Goal: Transaction & Acquisition: Subscribe to service/newsletter

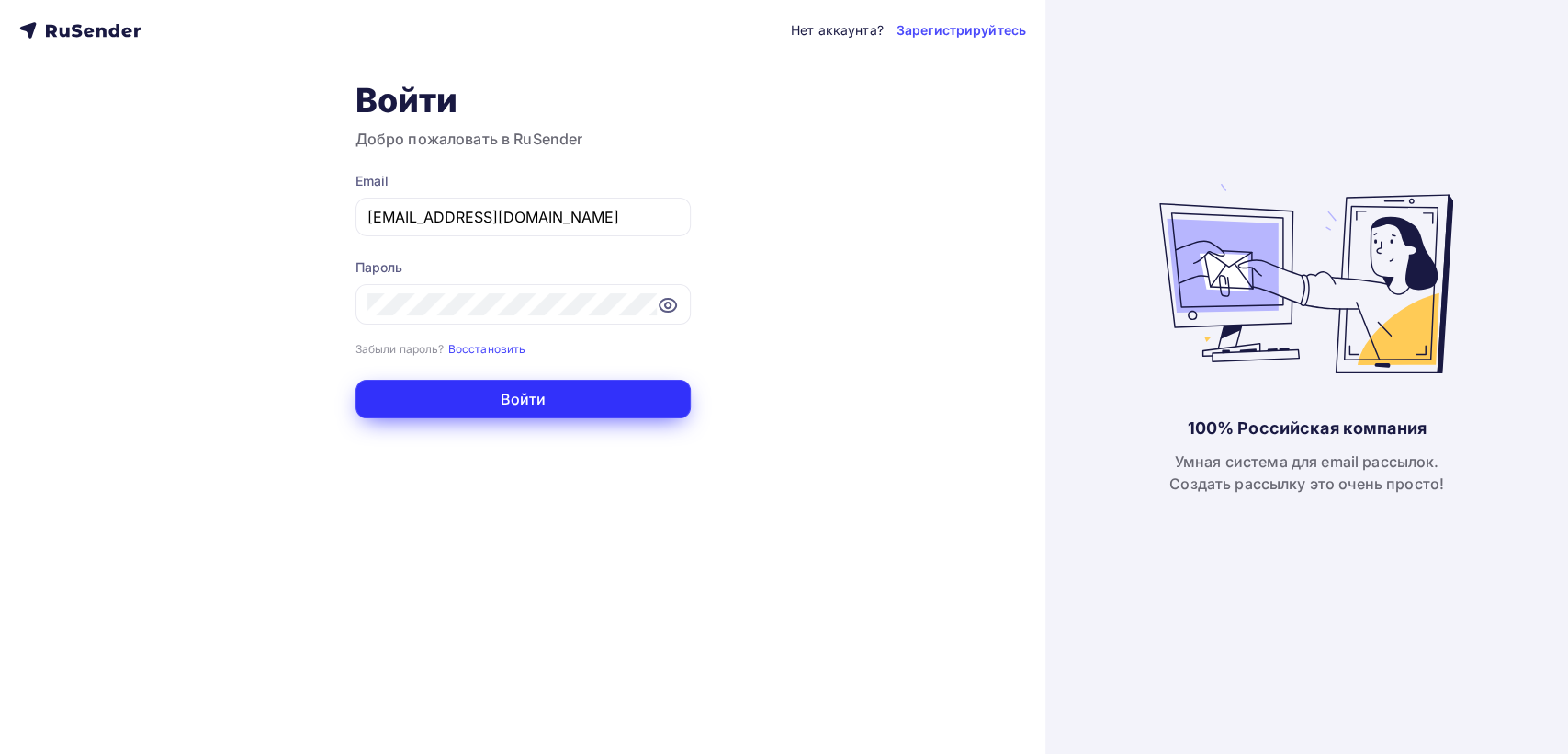
click at [508, 404] on button "Войти" at bounding box center [523, 399] width 335 height 39
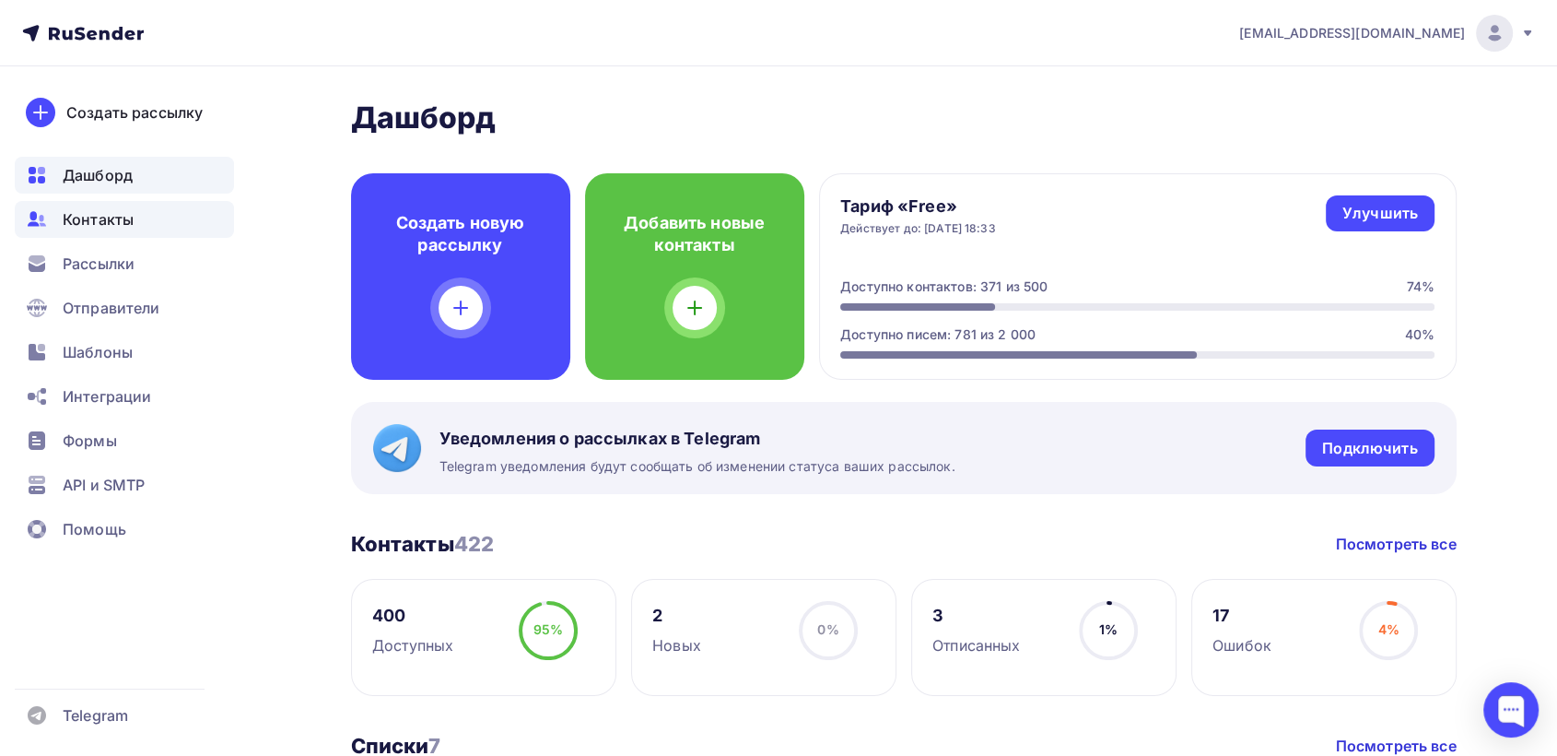
click at [83, 227] on span "Контакты" at bounding box center [98, 219] width 71 height 22
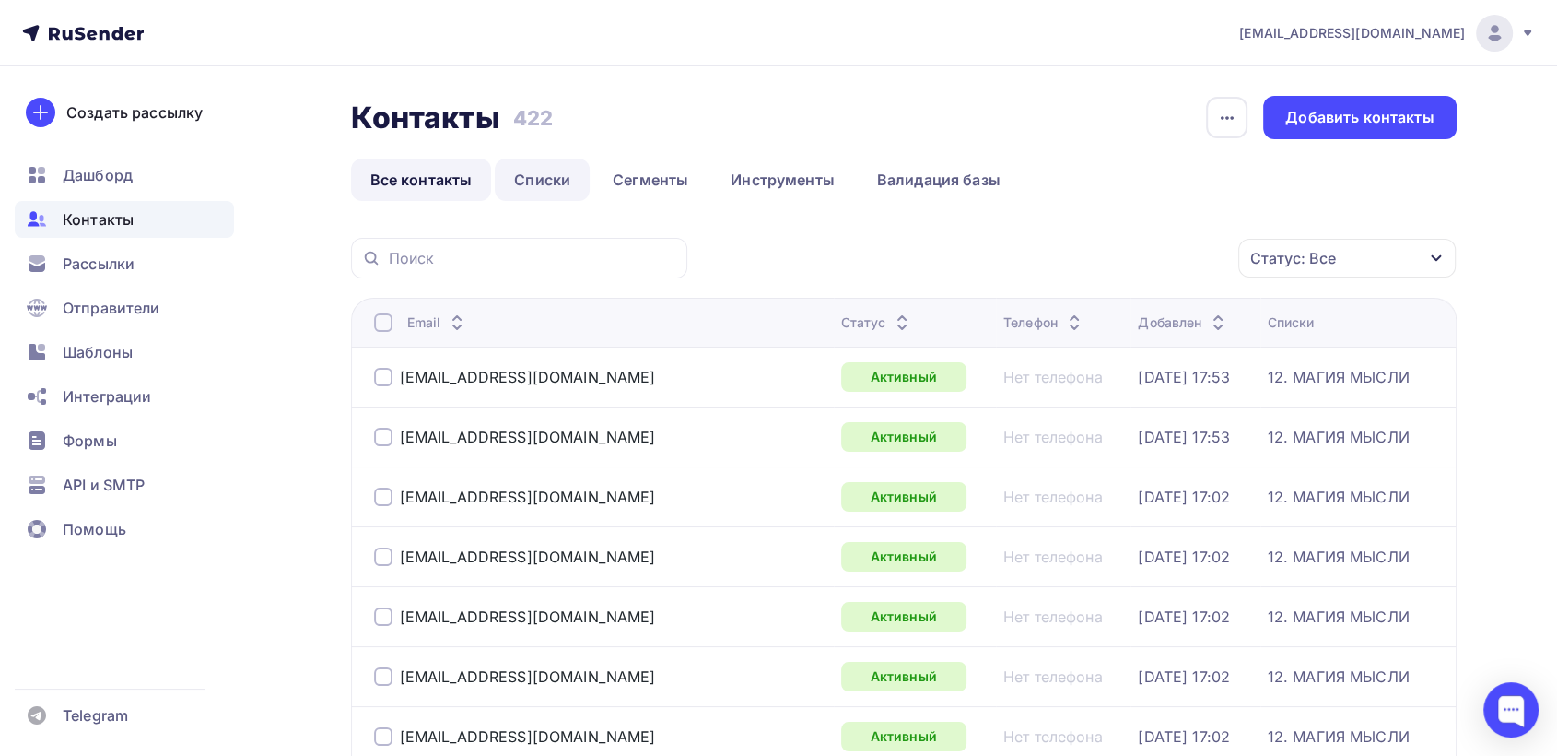
click at [536, 181] on link "Списки" at bounding box center [542, 179] width 95 height 42
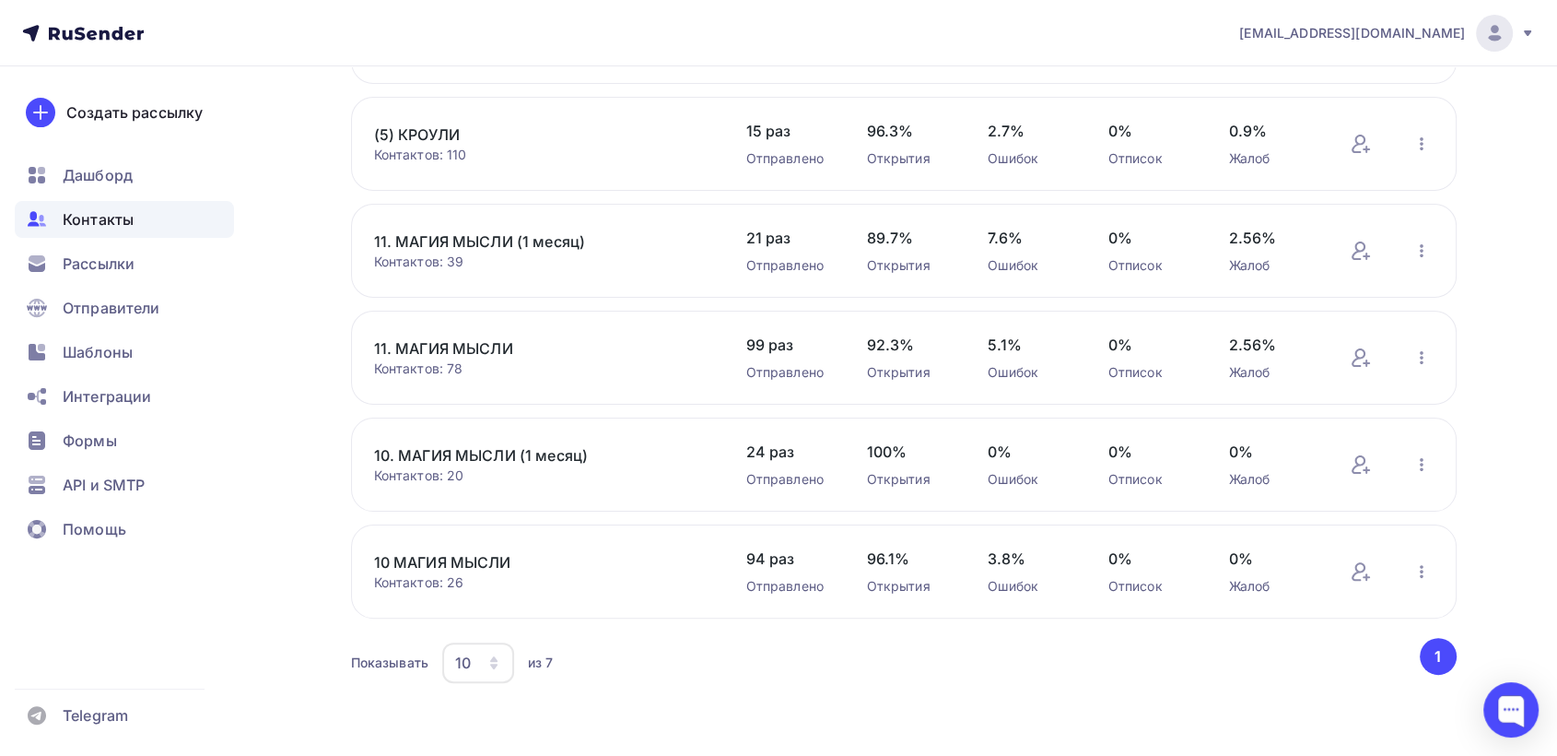
scroll to position [352, 0]
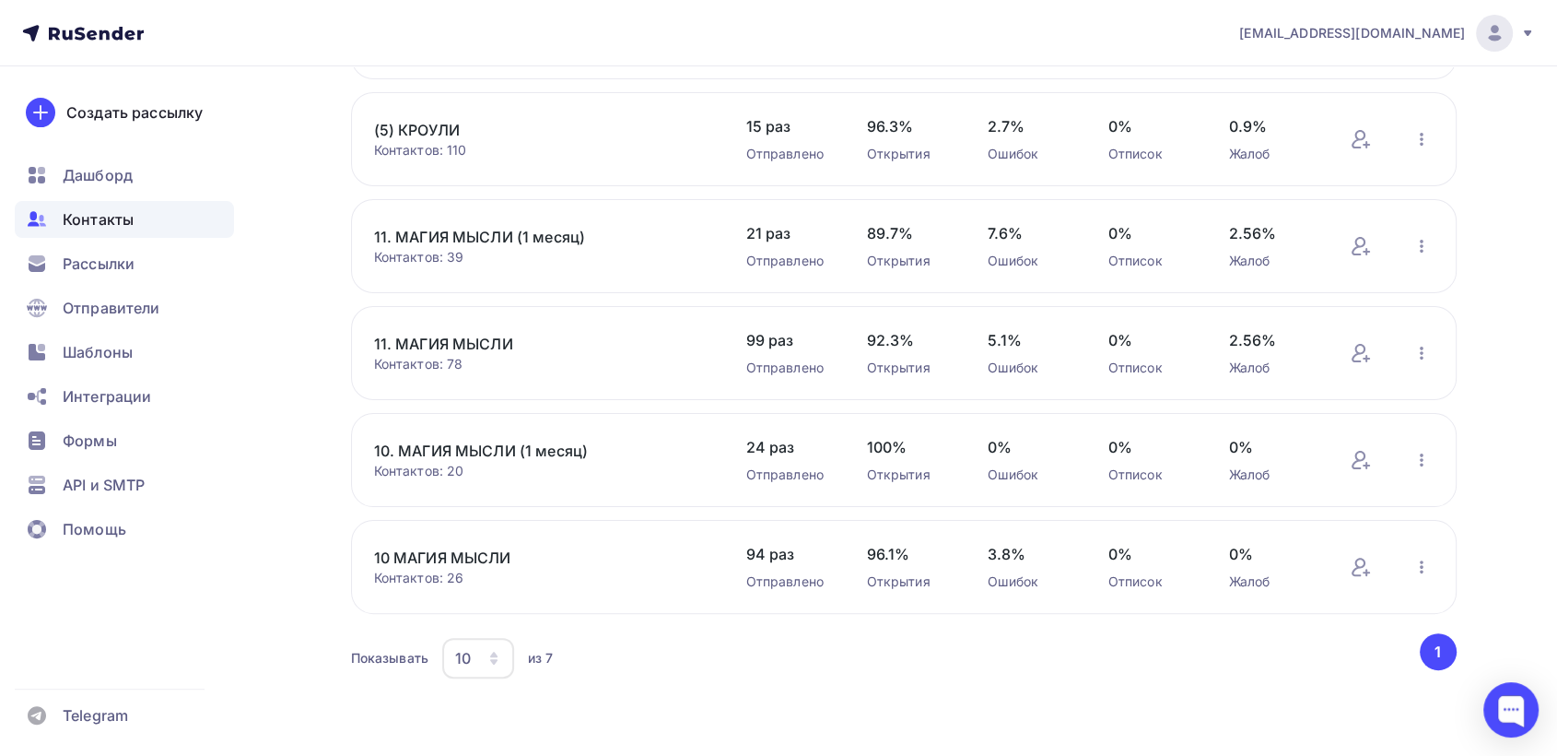
click at [463, 346] on link "11. МАГИЯ МЫСЛИ" at bounding box center [530, 344] width 313 height 22
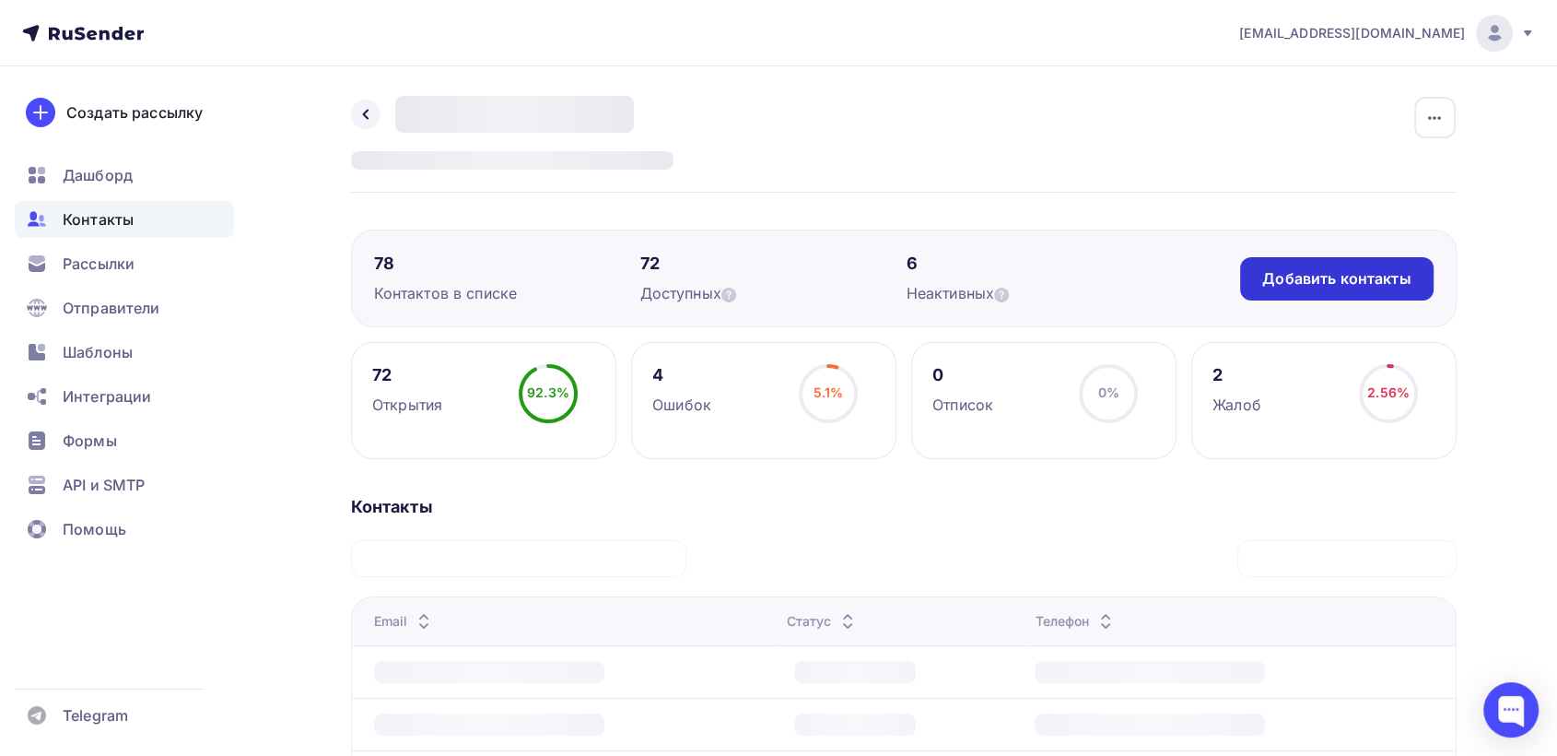
click at [1319, 278] on div "Добавить контакты" at bounding box center [1336, 278] width 148 height 21
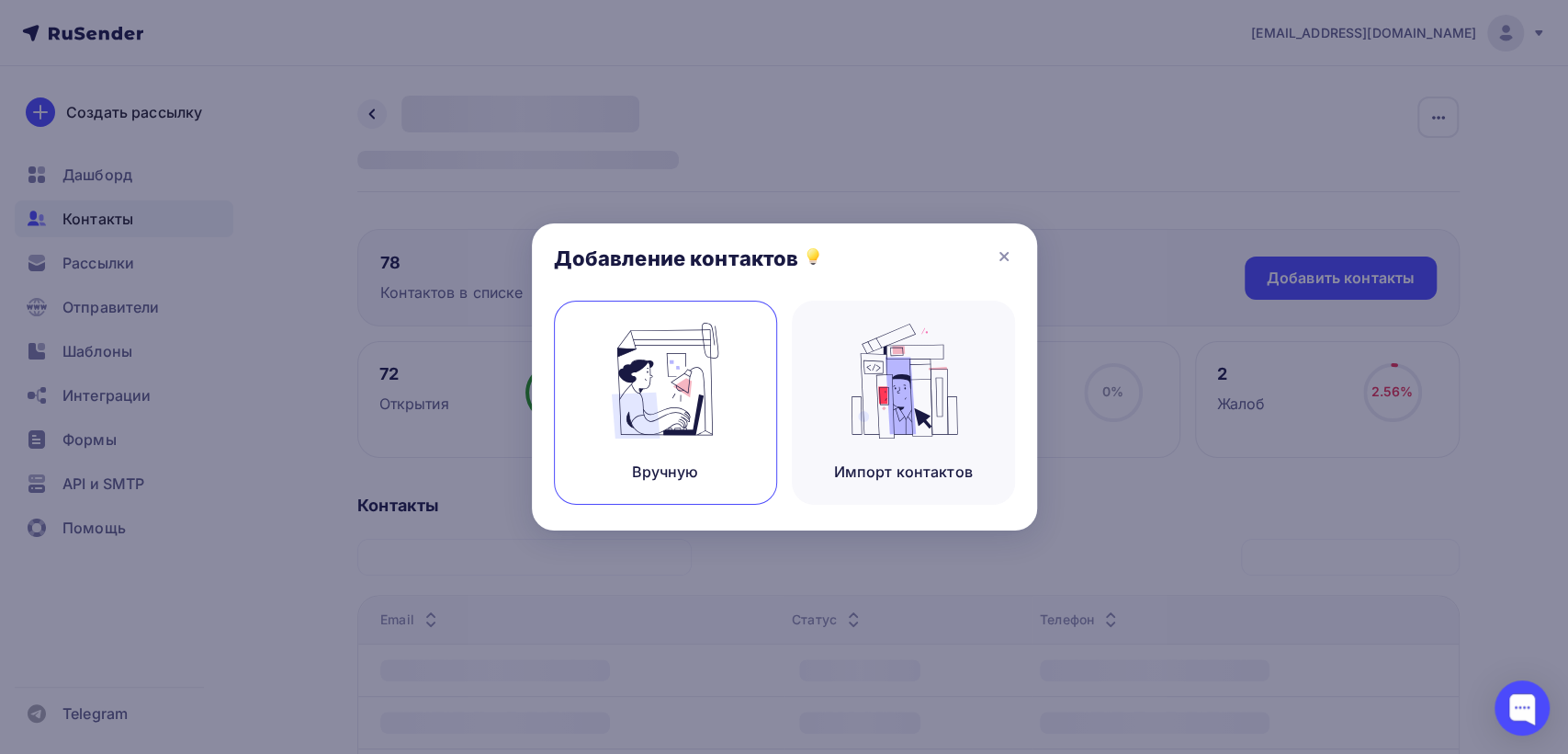
click at [668, 412] on img at bounding box center [664, 380] width 123 height 116
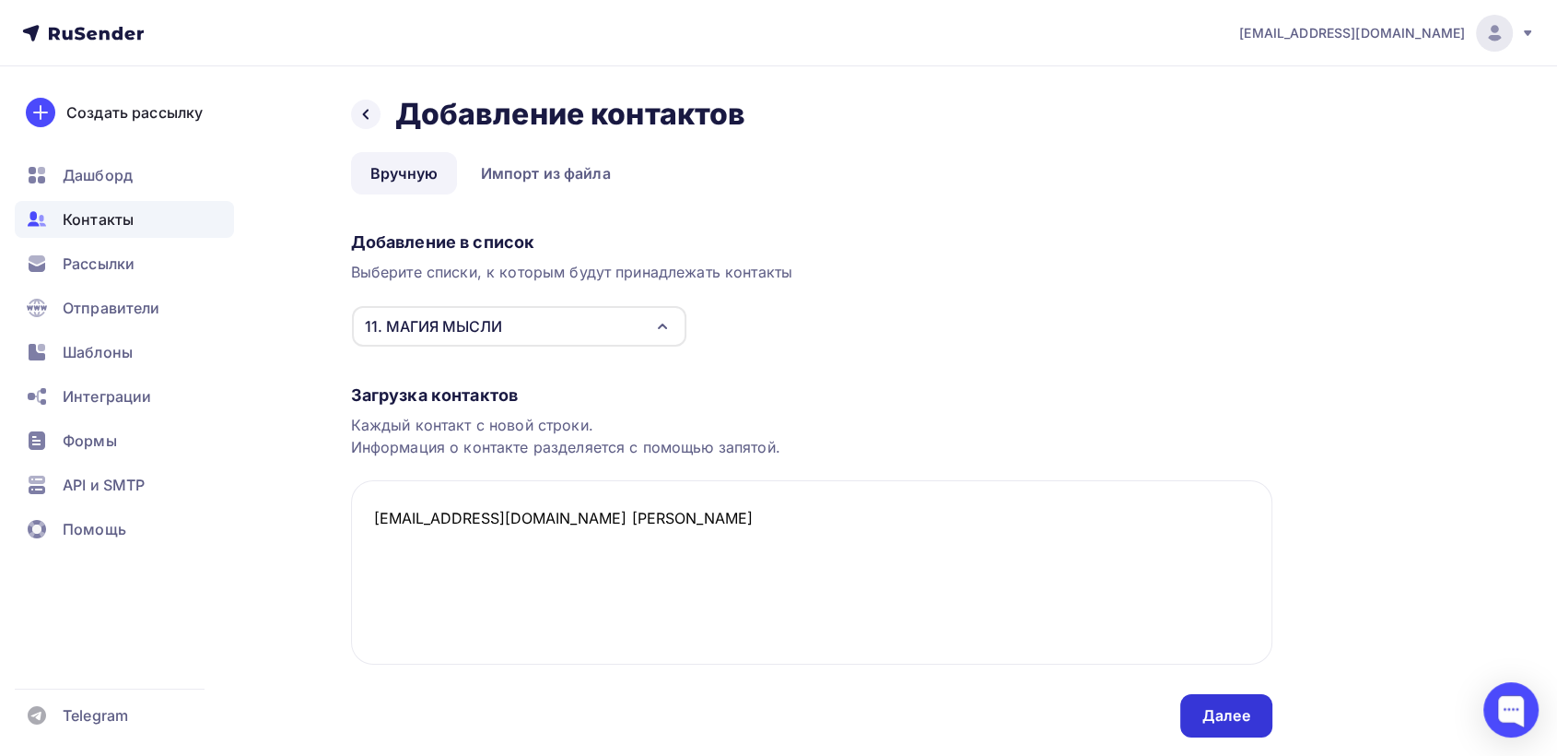
type textarea "[EMAIL_ADDRESS][DOMAIN_NAME] [PERSON_NAME]"
click at [1234, 717] on div "Далее" at bounding box center [1226, 715] width 48 height 21
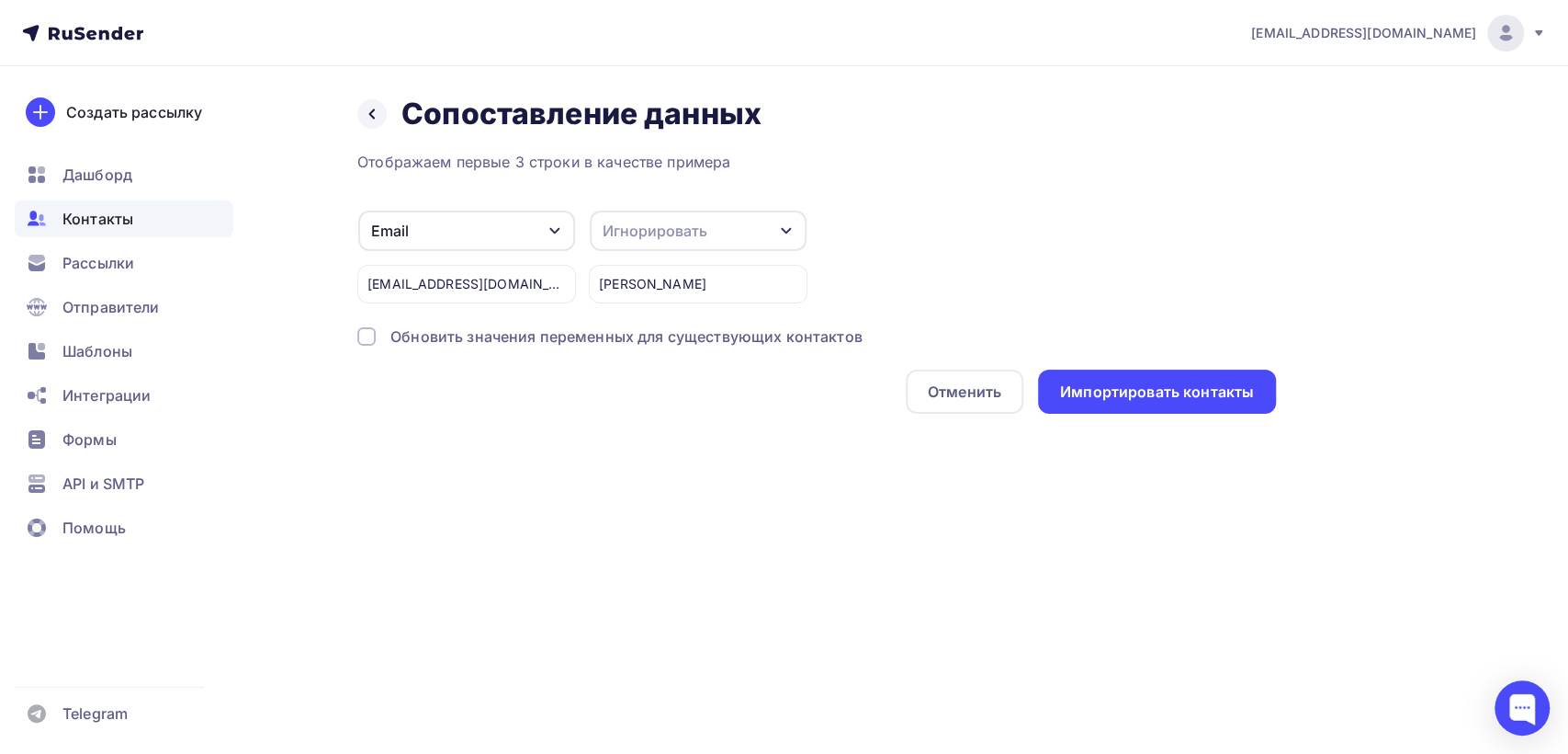
click at [706, 229] on div "Игнорировать" at bounding box center [654, 230] width 105 height 22
click at [625, 223] on div "Имя" at bounding box center [664, 220] width 107 height 22
click at [1171, 396] on div "Импортировать контакты" at bounding box center [1156, 391] width 193 height 21
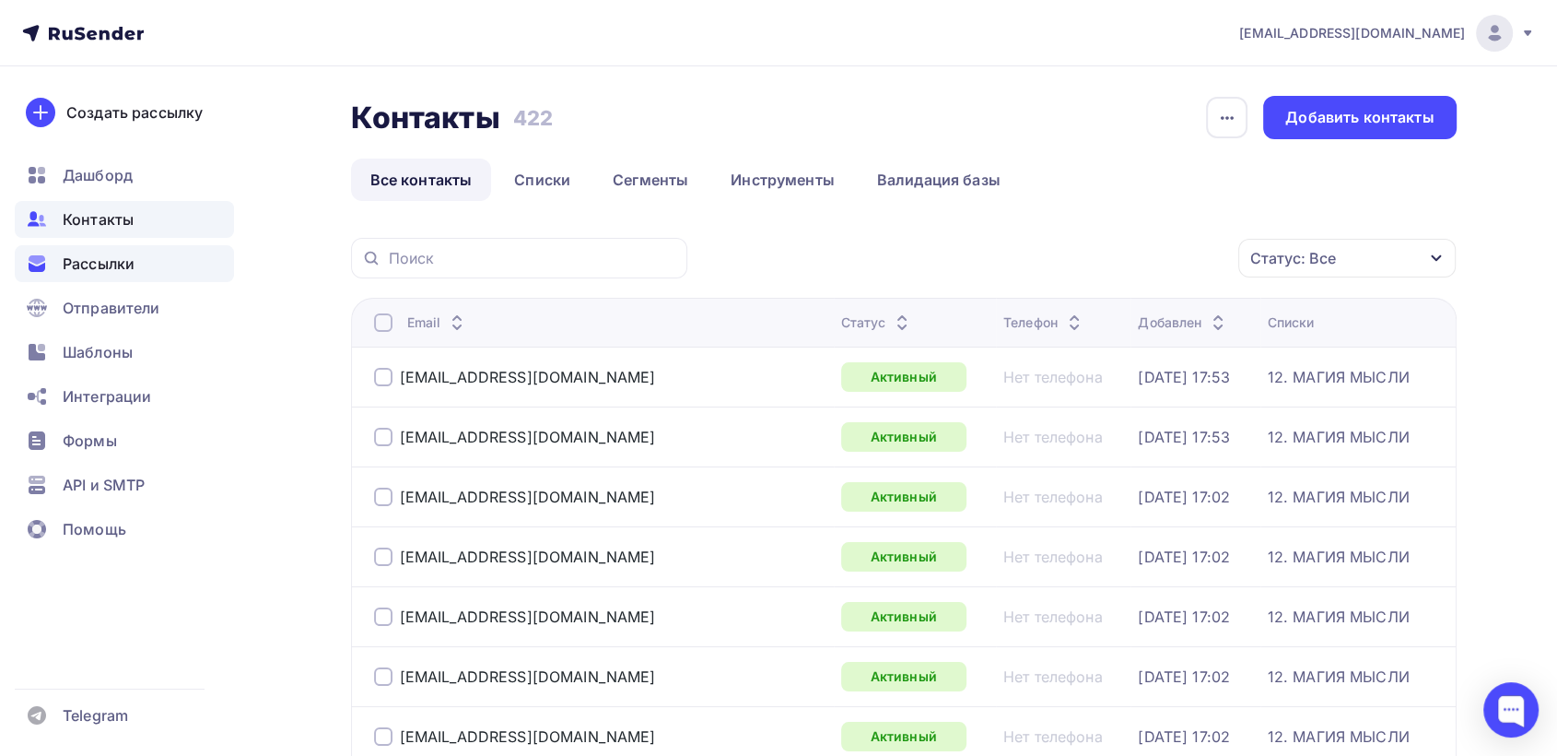
click at [111, 272] on span "Рассылки" at bounding box center [99, 263] width 72 height 22
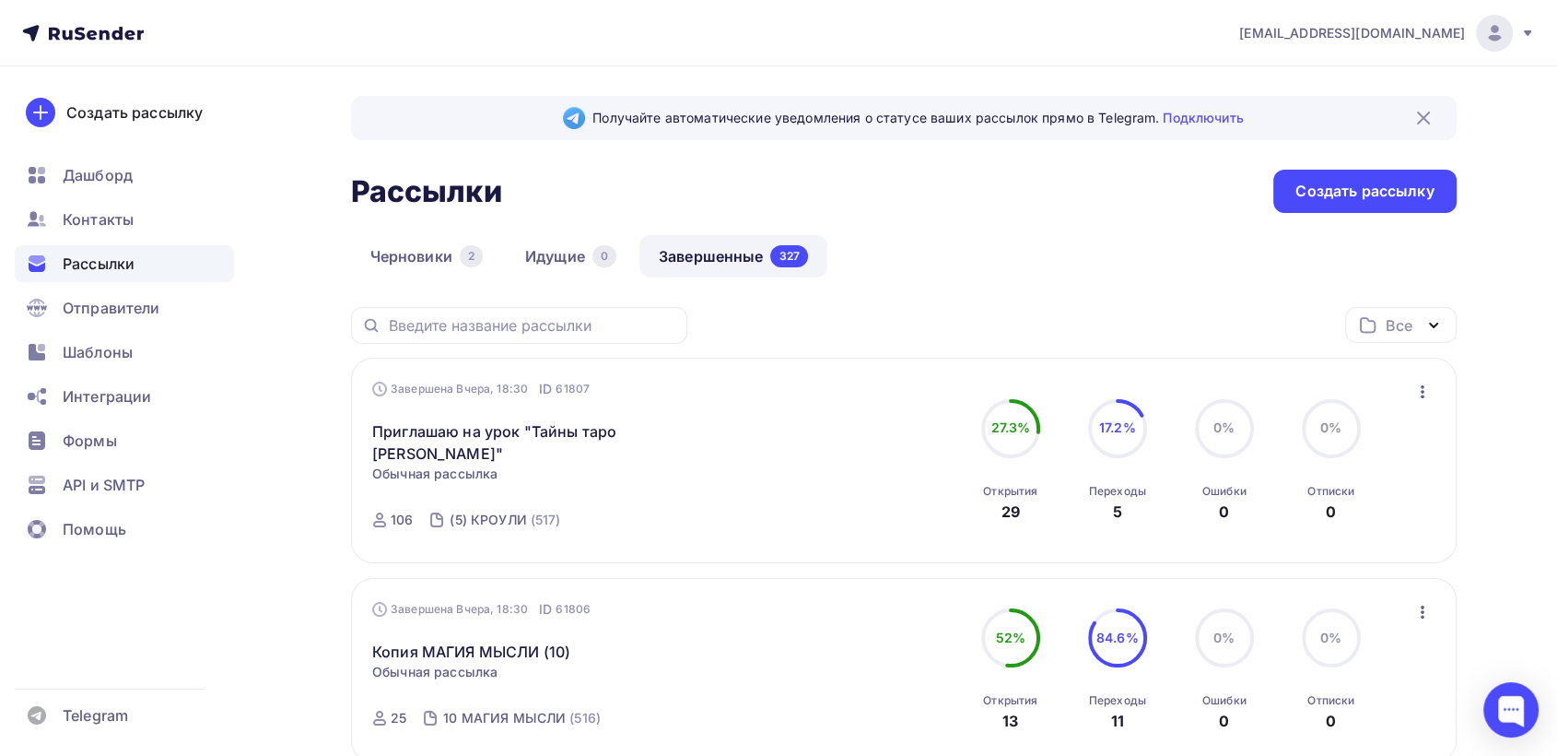
click at [1423, 393] on icon "button" at bounding box center [1423, 392] width 22 height 22
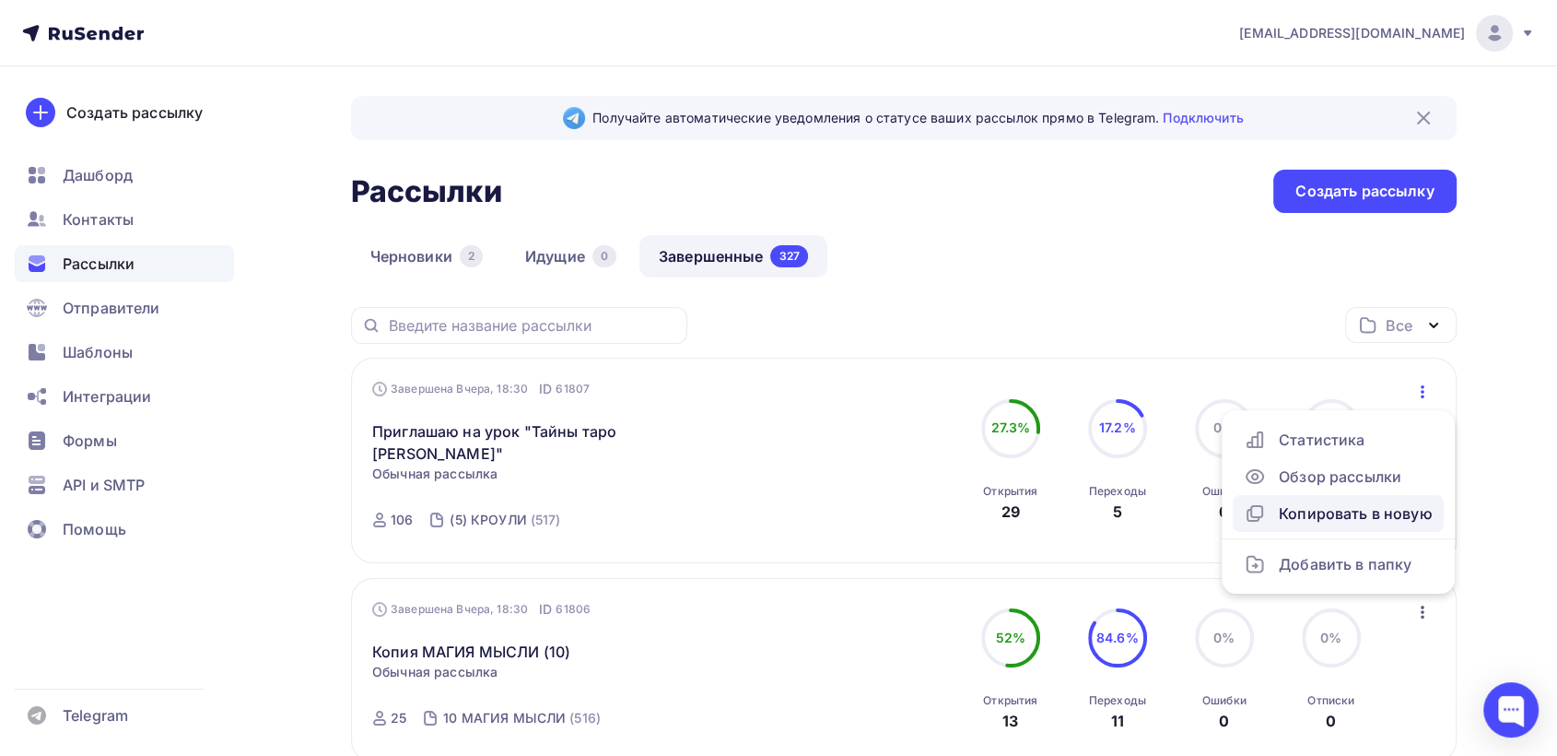
click at [1312, 510] on div "Копировать в новую" at bounding box center [1338, 513] width 189 height 22
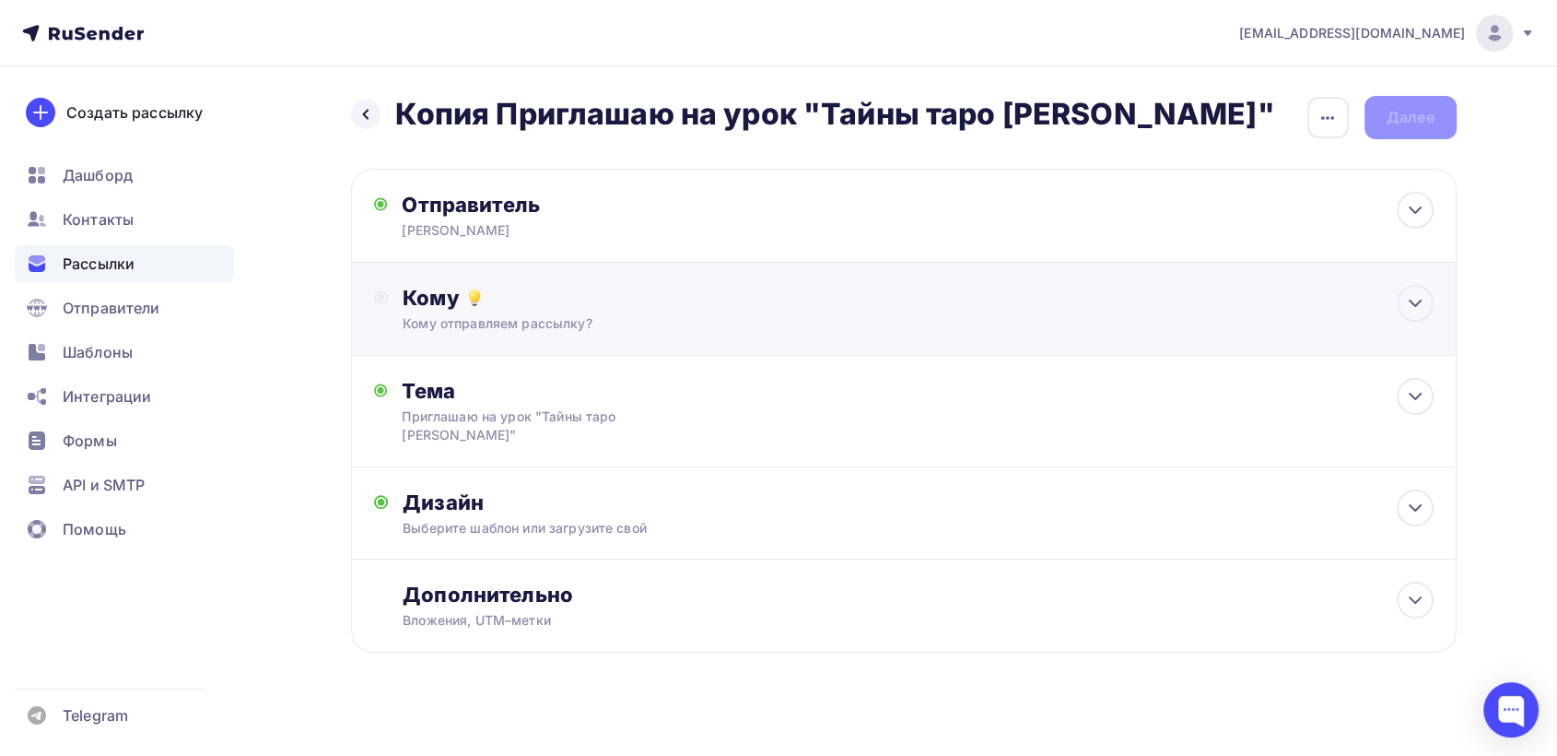
click at [438, 298] on div "Кому" at bounding box center [918, 298] width 1030 height 26
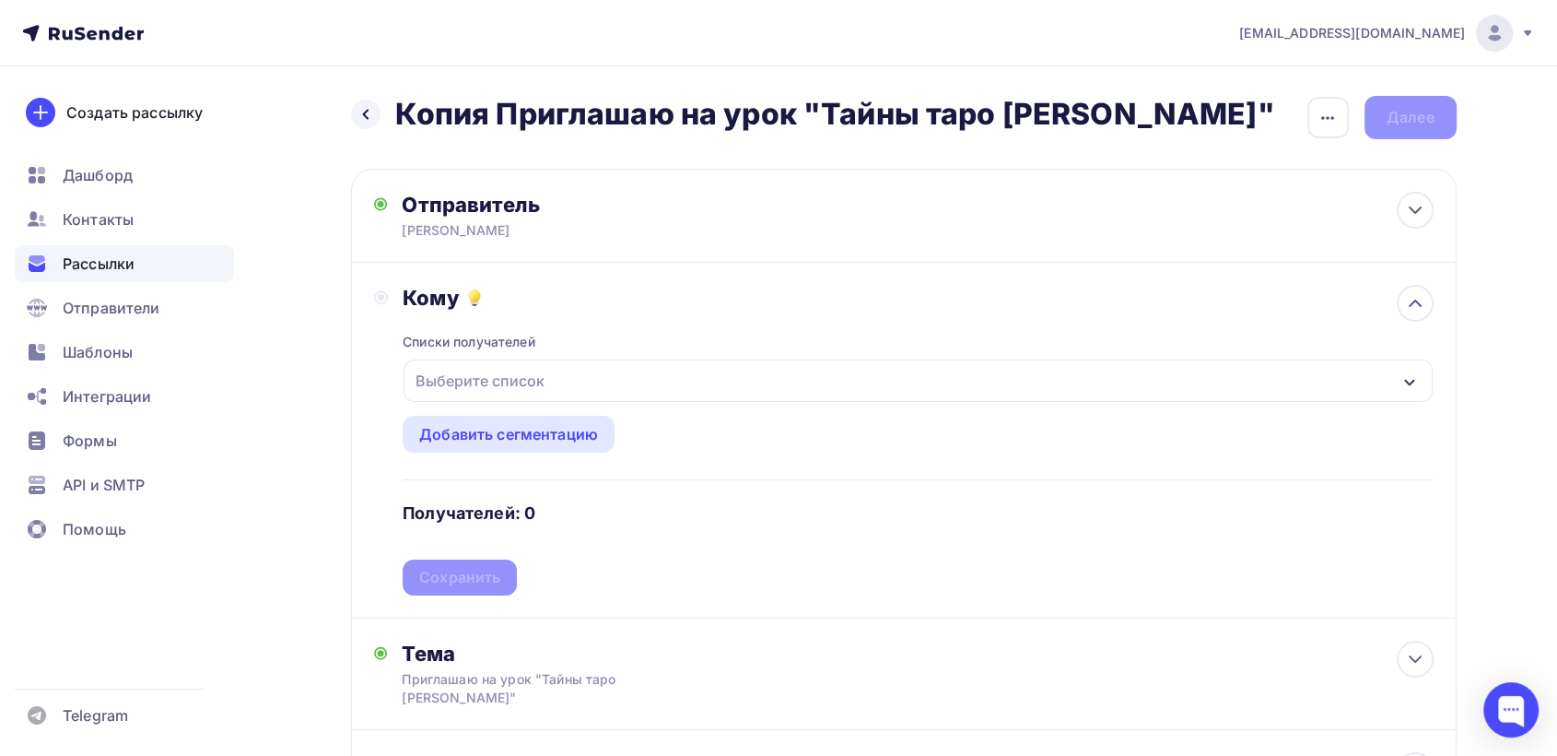
click at [463, 388] on div "Выберите список" at bounding box center [480, 380] width 144 height 33
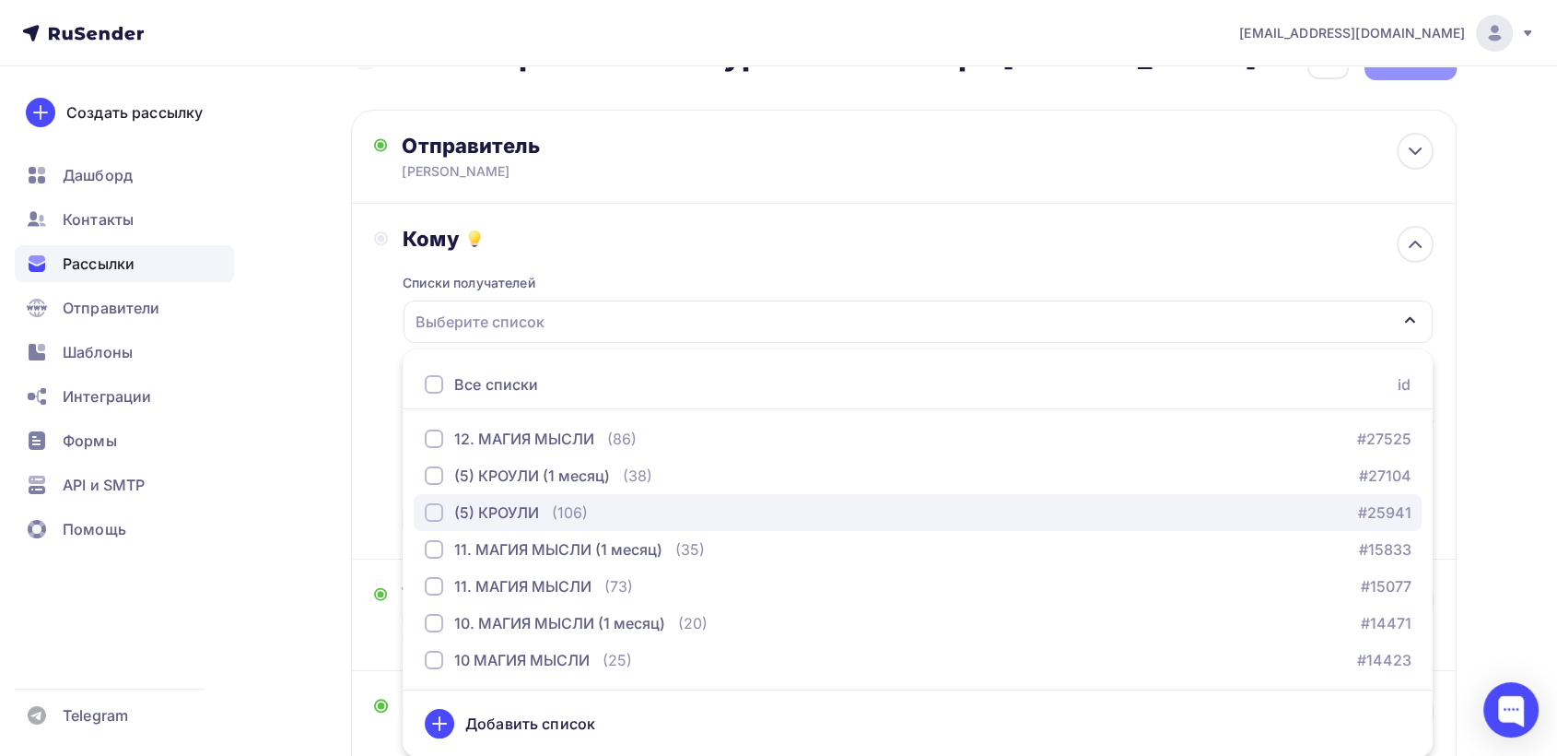
click at [435, 518] on div "button" at bounding box center [434, 512] width 18 height 18
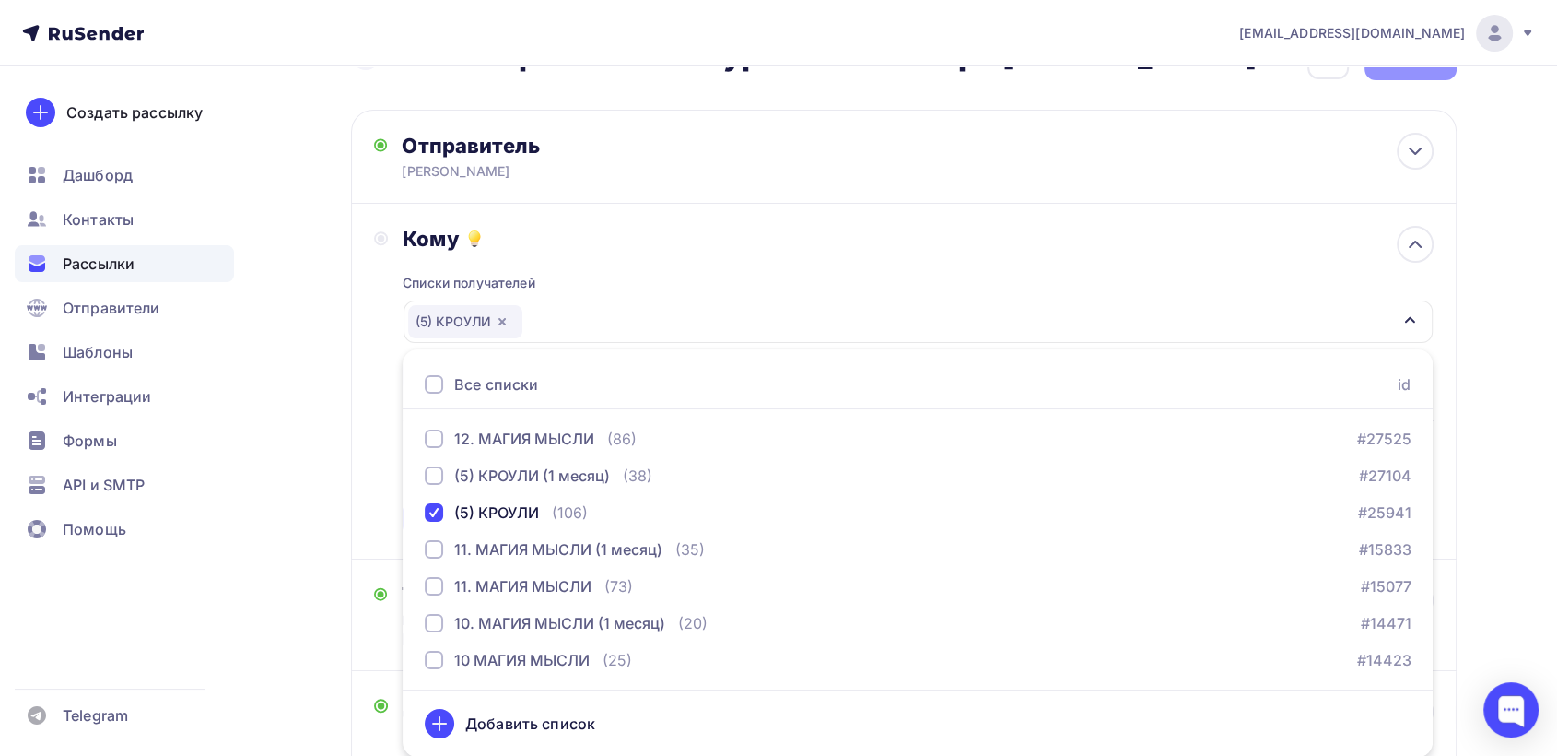
click at [381, 417] on div "Кому Списки получателей (5) КРОУЛИ Все списки id 12. МАГИЯ МЫСЛИ (86) #27525 (5…" at bounding box center [904, 381] width 1060 height 311
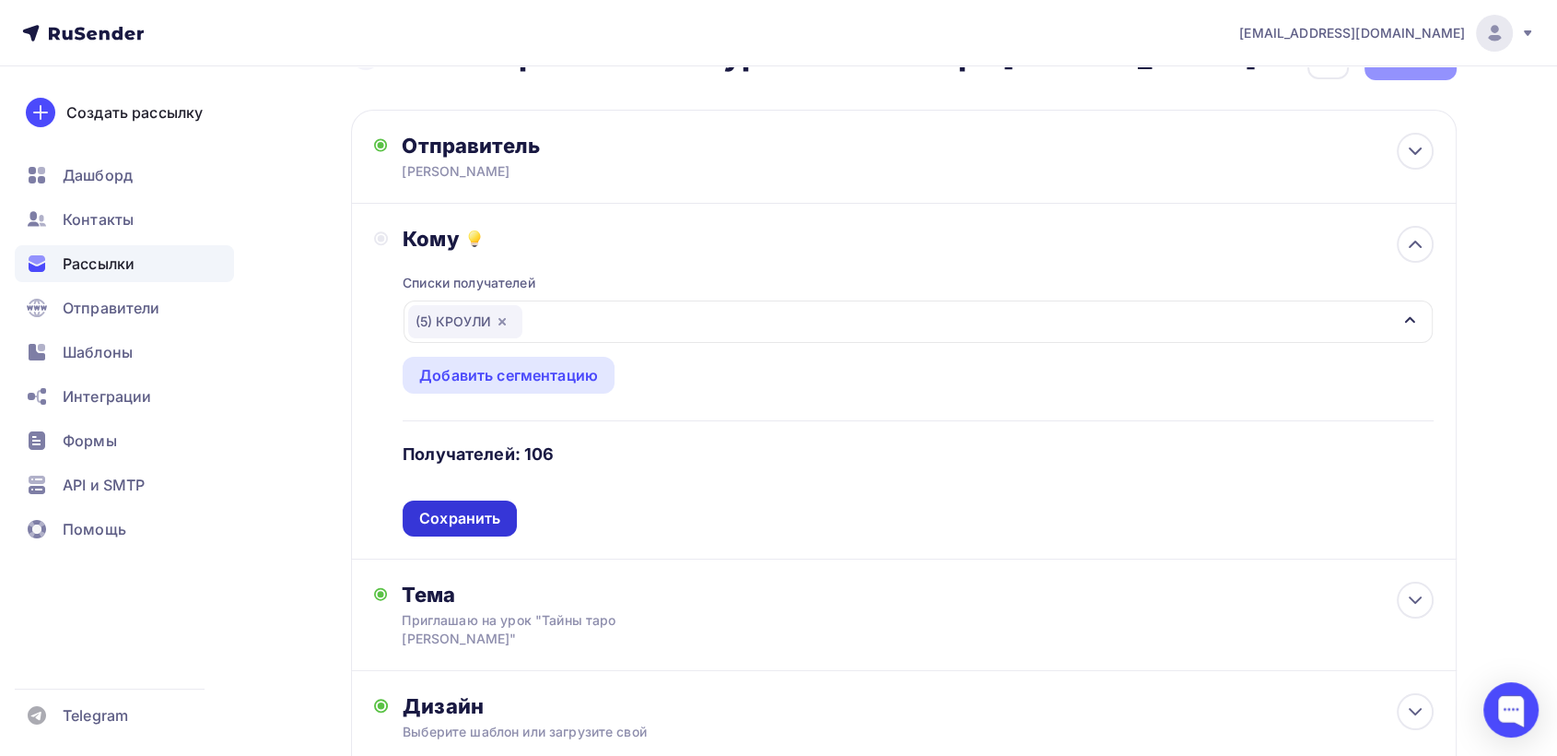
click at [454, 522] on div "Сохранить" at bounding box center [459, 518] width 81 height 21
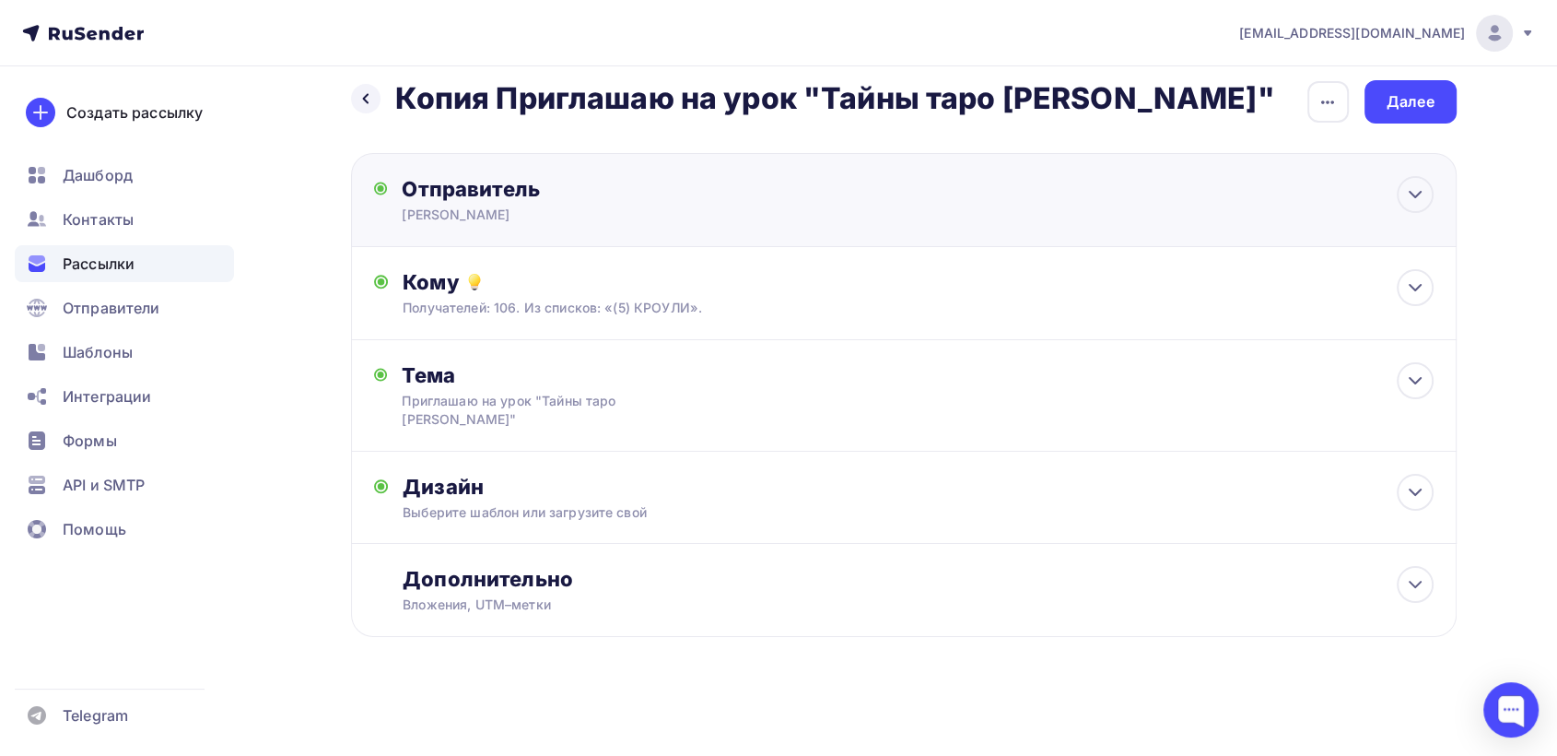
scroll to position [15, 0]
click at [1424, 105] on div "Далее" at bounding box center [1411, 102] width 48 height 21
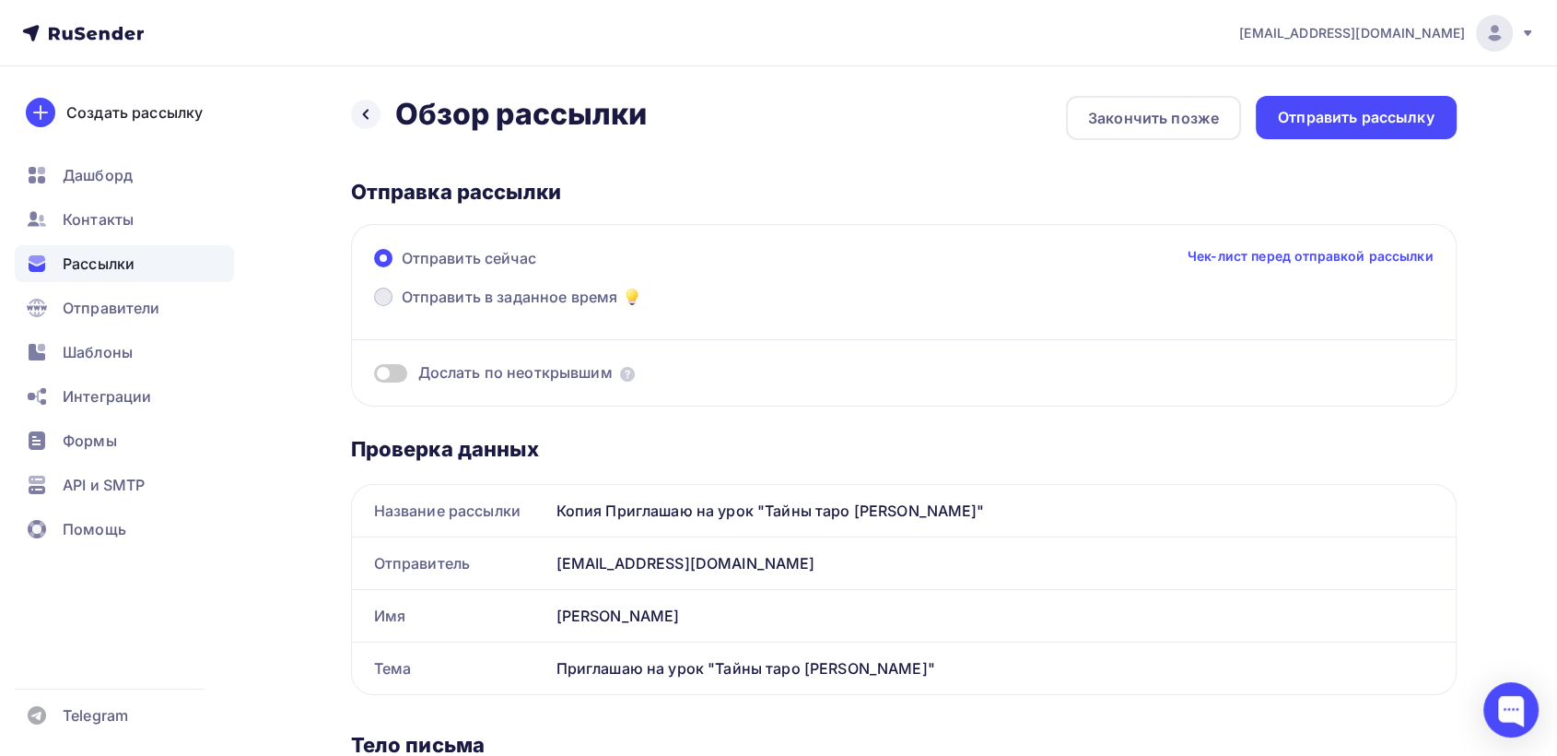
click at [385, 299] on span at bounding box center [383, 296] width 18 height 18
click at [402, 308] on input "Отправить в заданное время" at bounding box center [402, 308] width 0 height 0
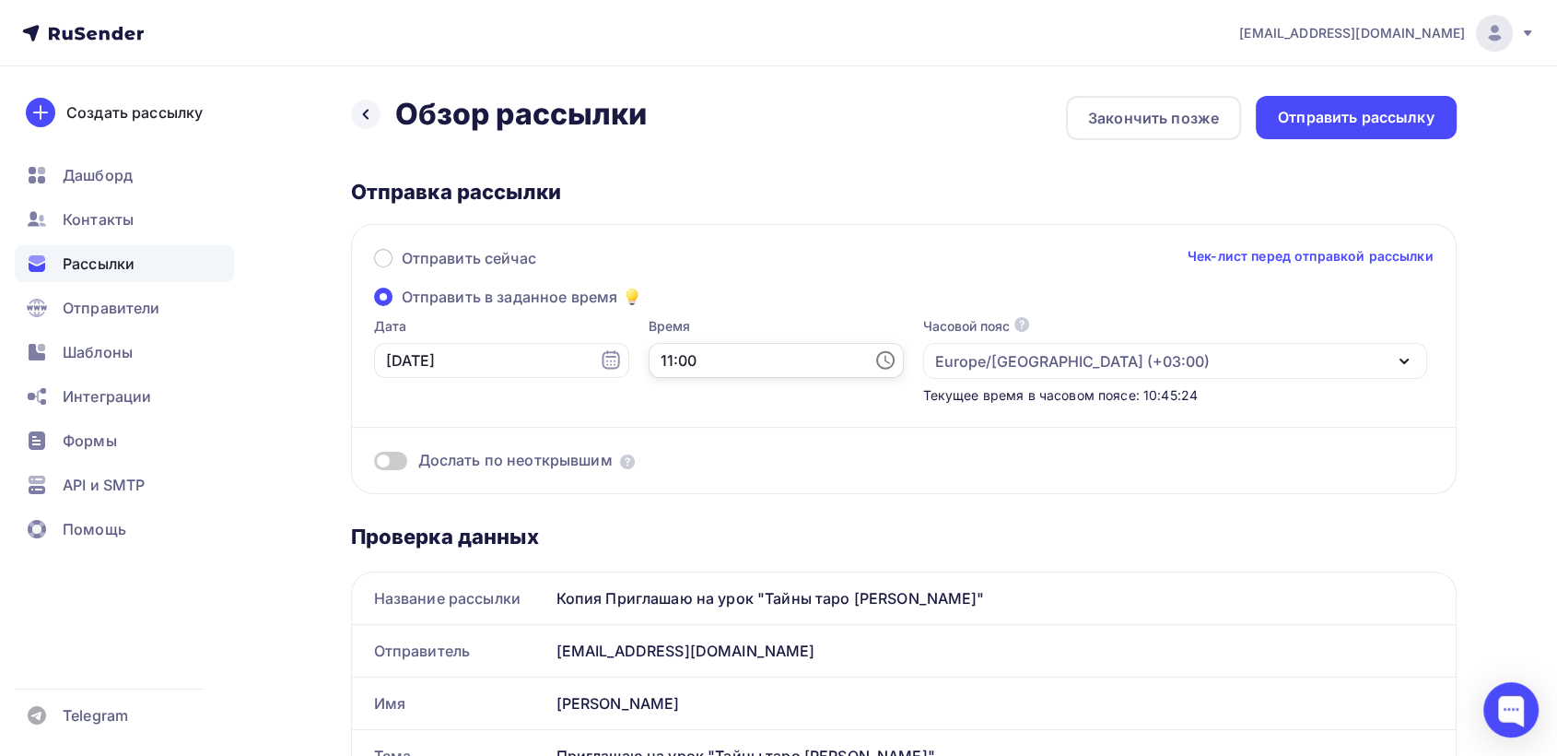
click at [706, 365] on input "11:00" at bounding box center [776, 360] width 255 height 35
click at [660, 503] on li "18" at bounding box center [674, 497] width 97 height 29
click at [785, 466] on li "30" at bounding box center [778, 459] width 97 height 29
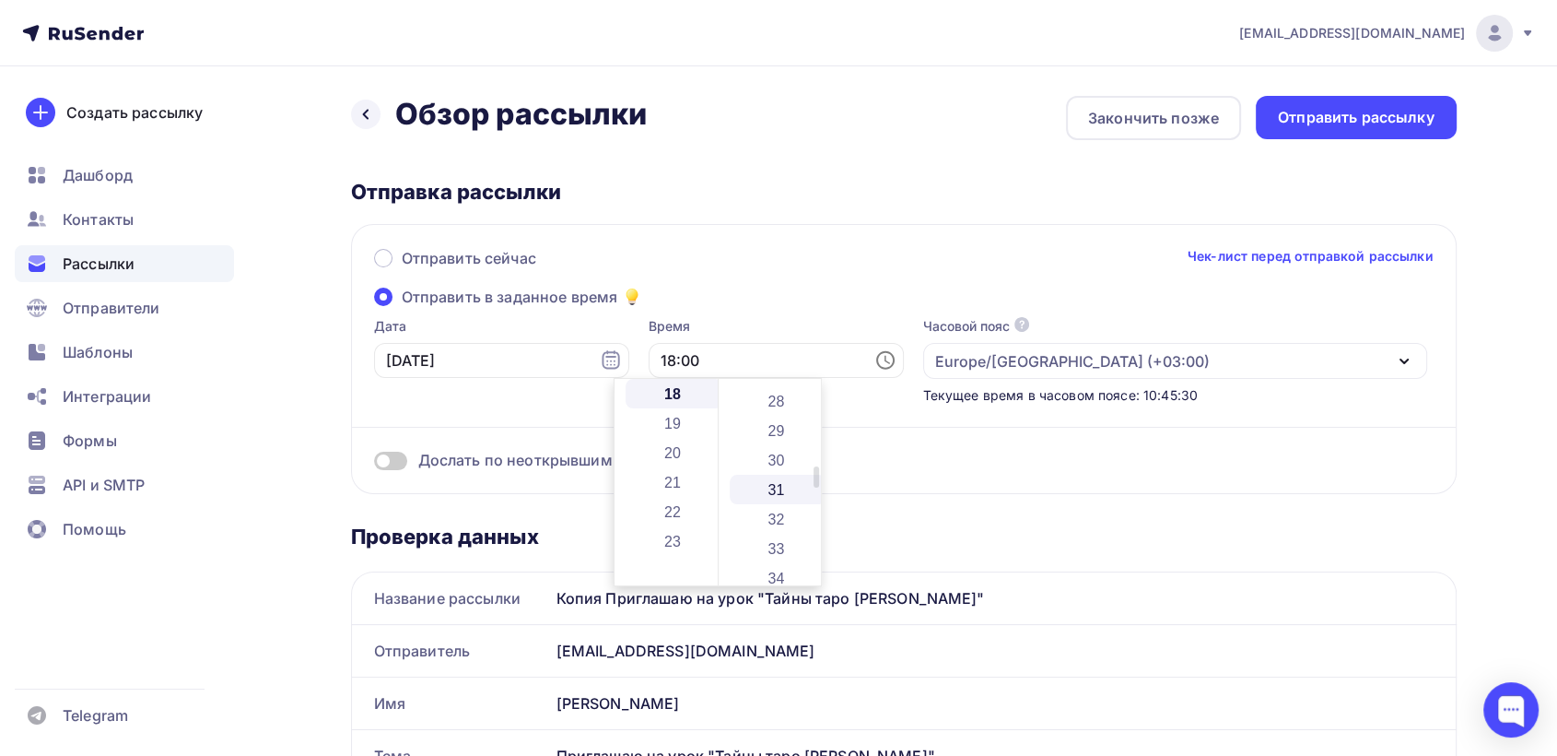
type input "18:30"
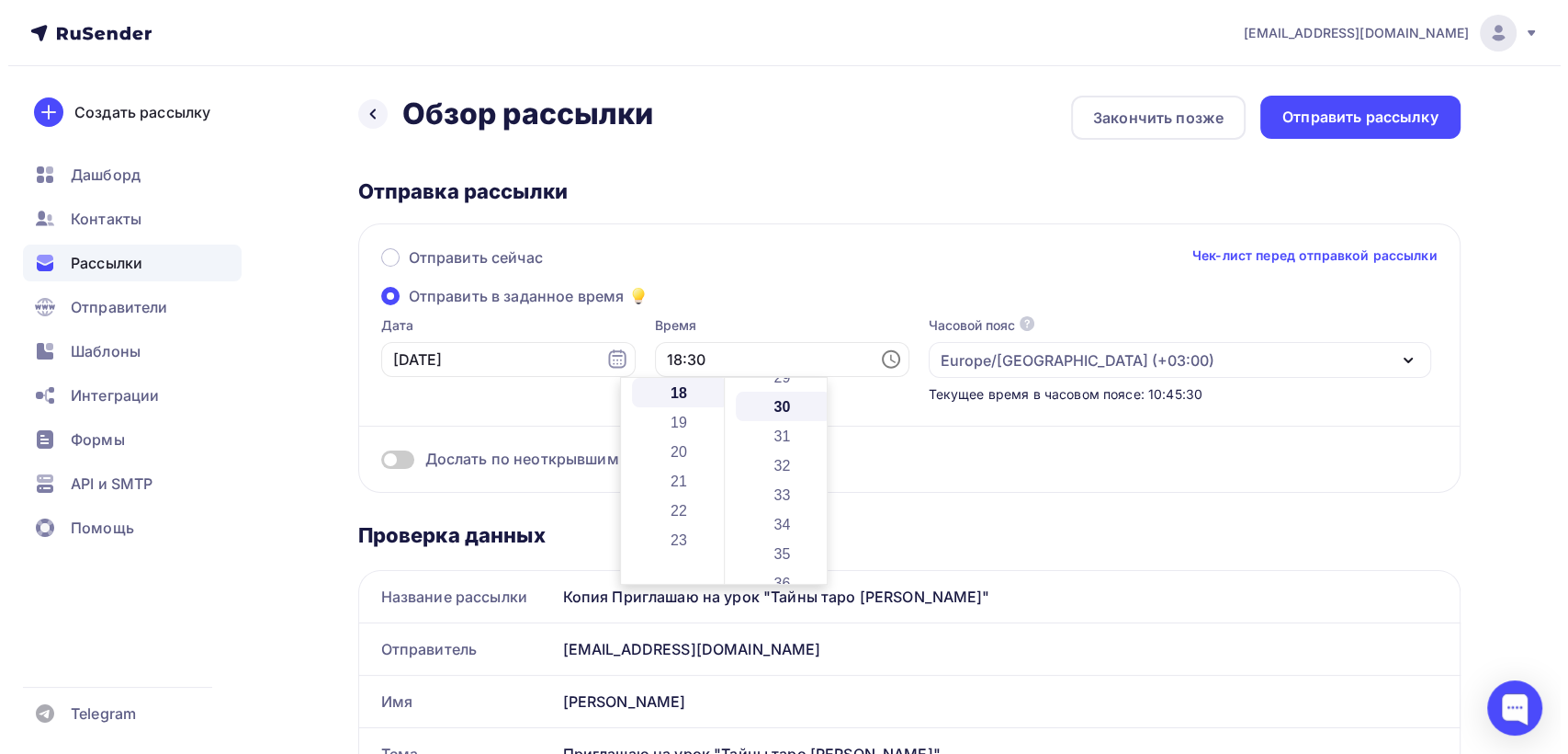
scroll to position [883, 0]
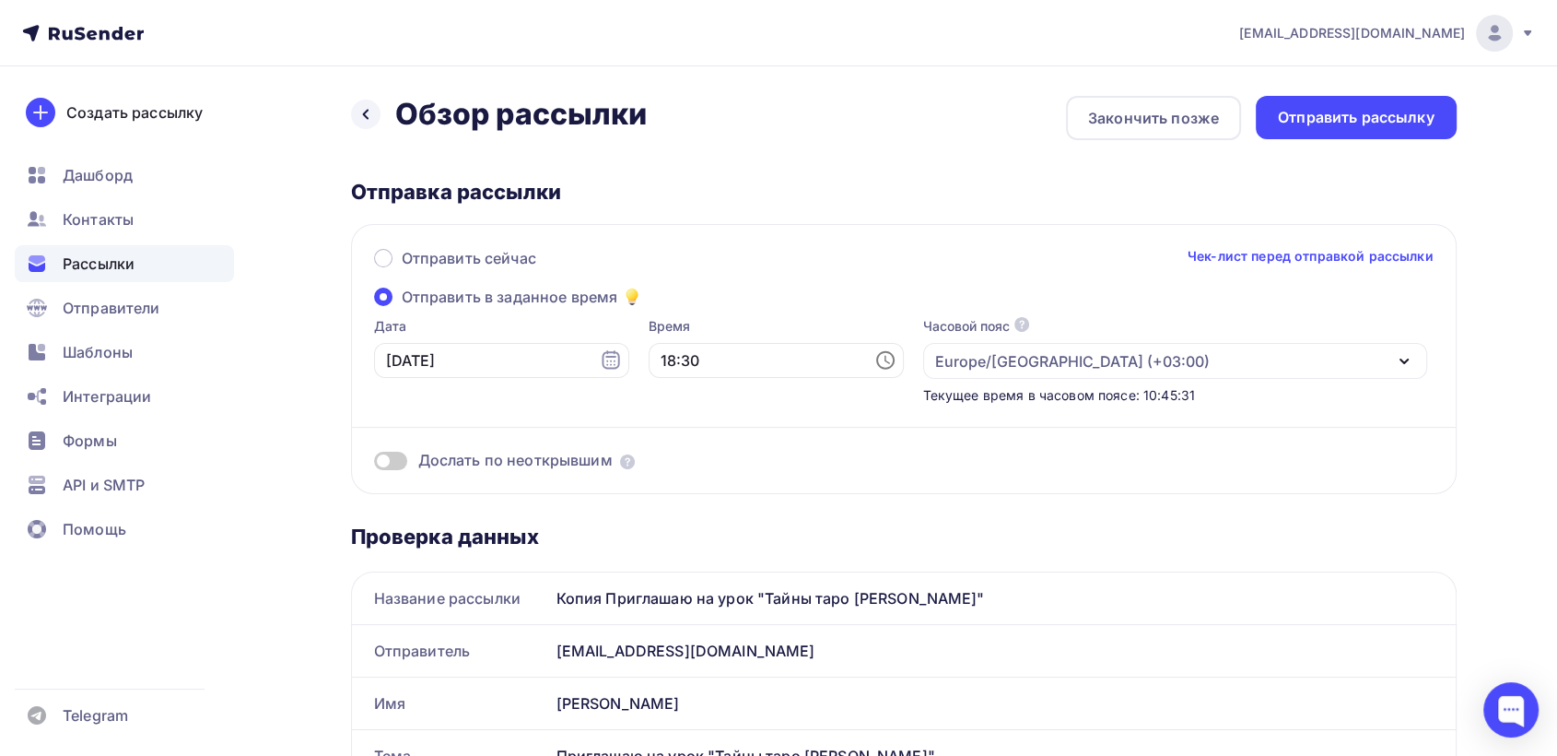
click at [744, 264] on div "Отправить сейчас Чек-лист перед отправкой рассылки" at bounding box center [904, 266] width 1060 height 39
click at [1336, 119] on div "Отправить рассылку" at bounding box center [1356, 117] width 157 height 21
